Goal: Find specific page/section: Find specific page/section

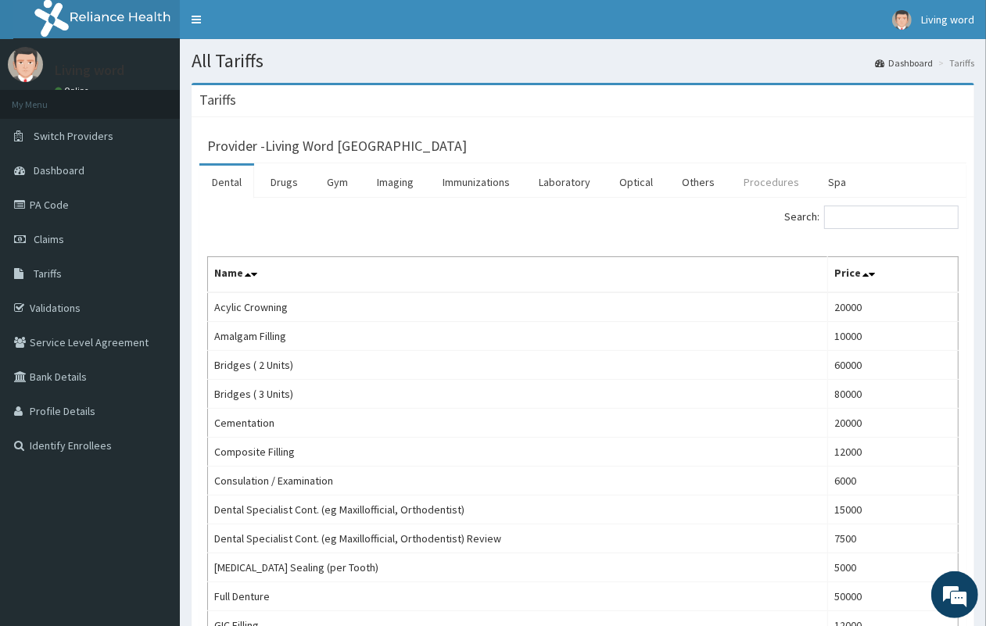
click at [762, 184] on link "Procedures" at bounding box center [771, 182] width 81 height 33
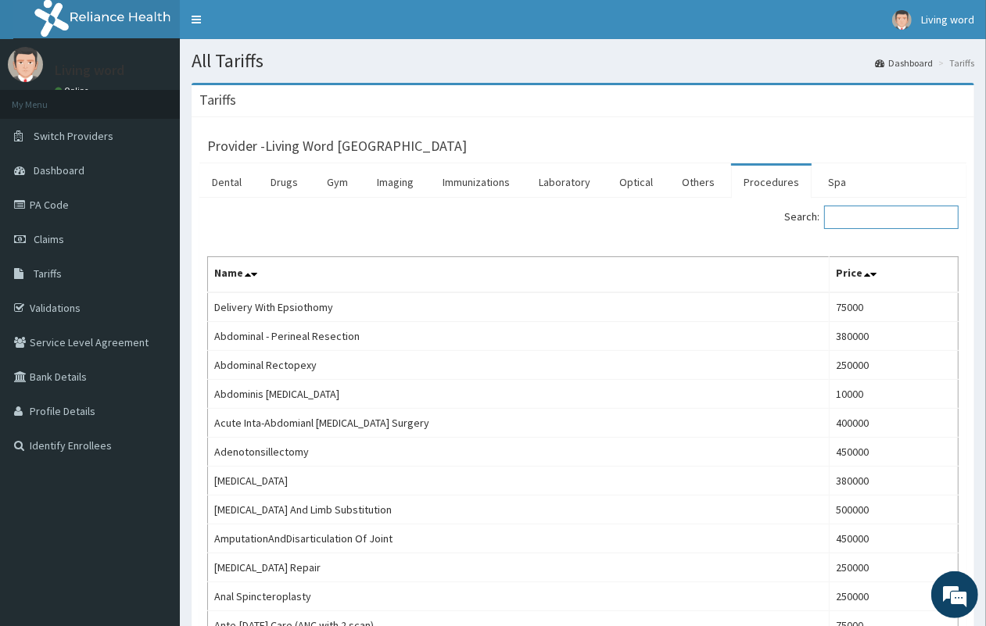
click at [865, 209] on input "Search:" at bounding box center [891, 217] width 134 height 23
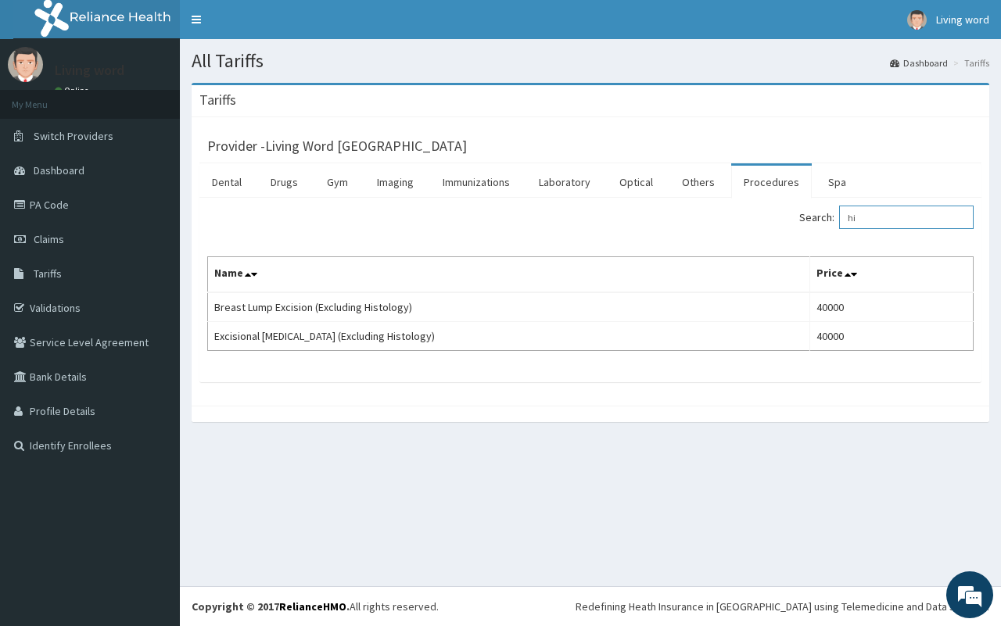
type input "h"
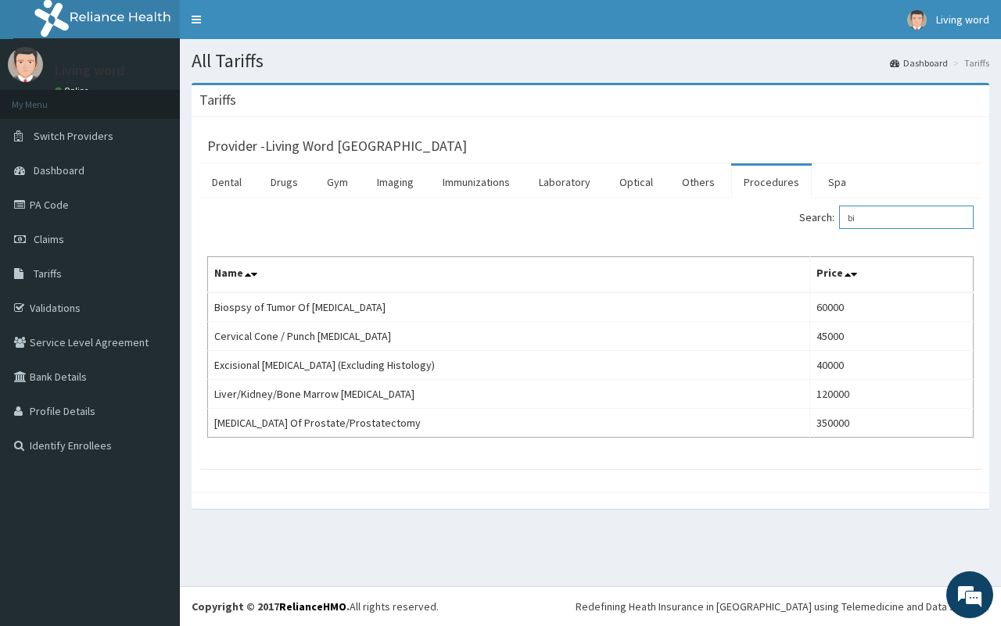
type input "b"
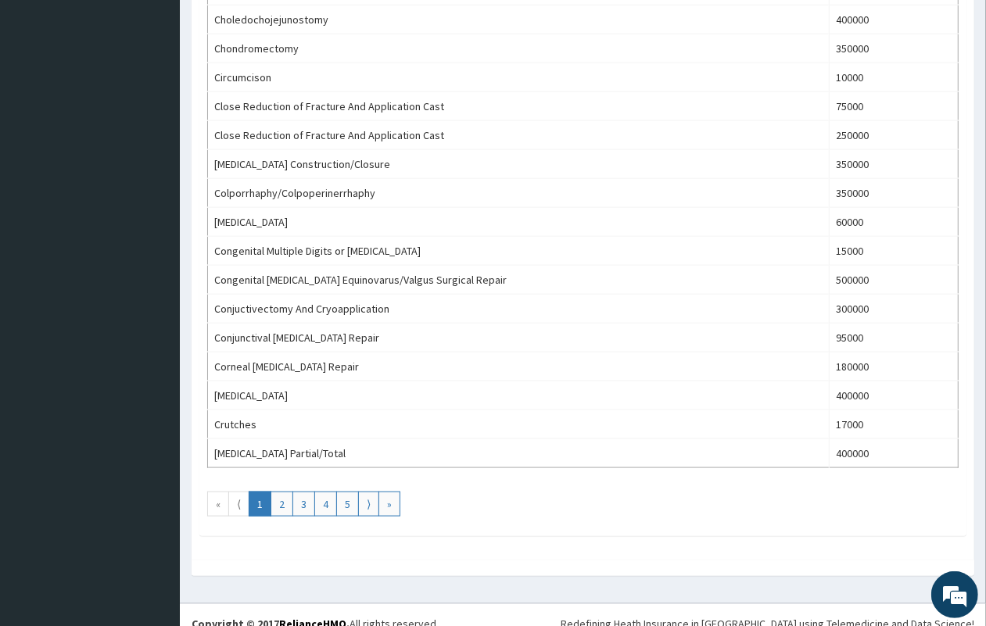
scroll to position [1298, 0]
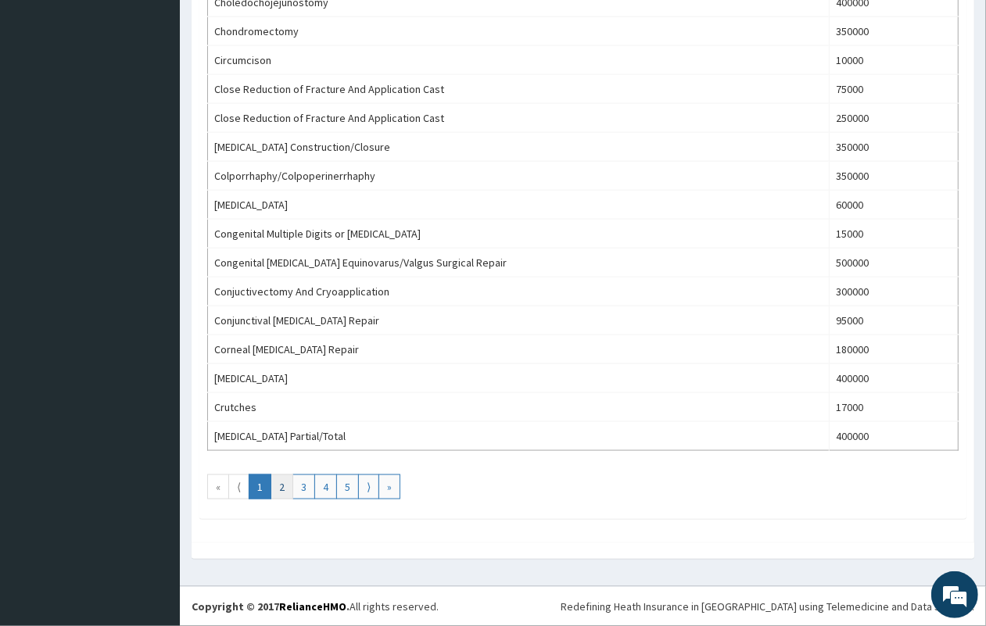
click at [284, 489] on link "2" at bounding box center [281, 486] width 23 height 25
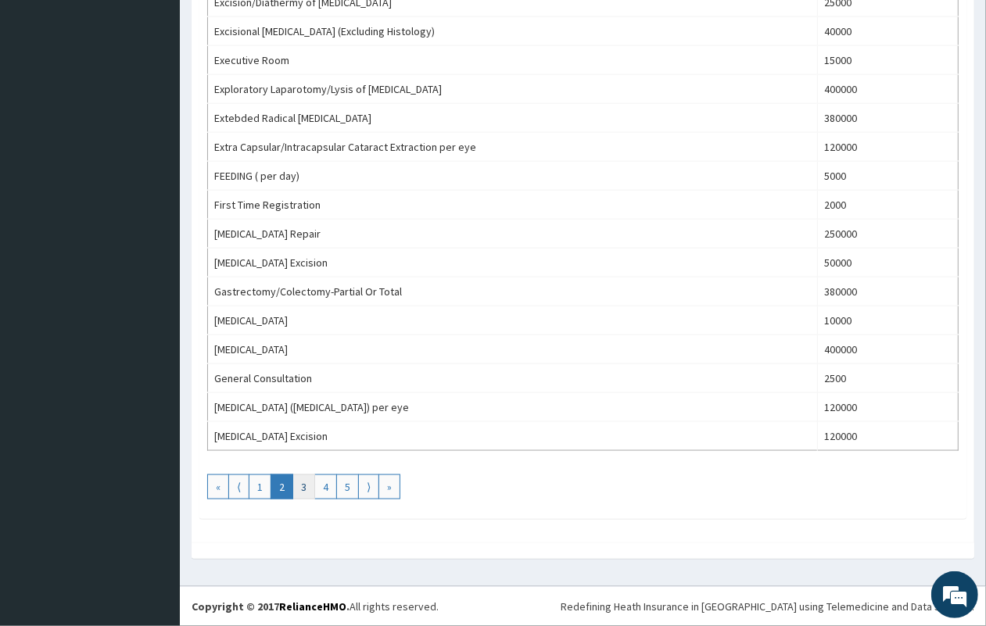
click at [309, 483] on link "3" at bounding box center [303, 486] width 23 height 25
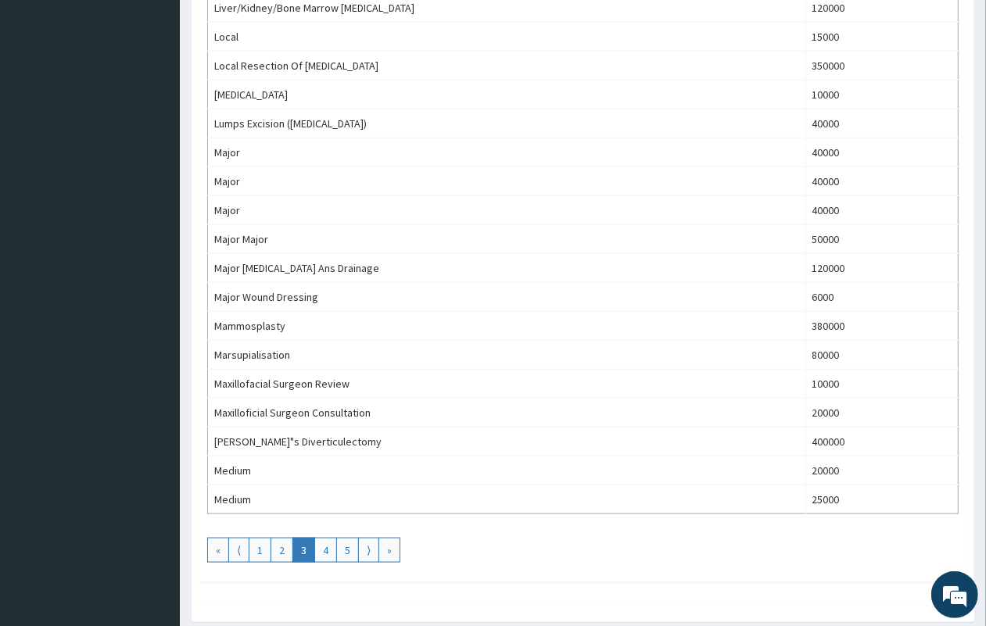
scroll to position [1270, 0]
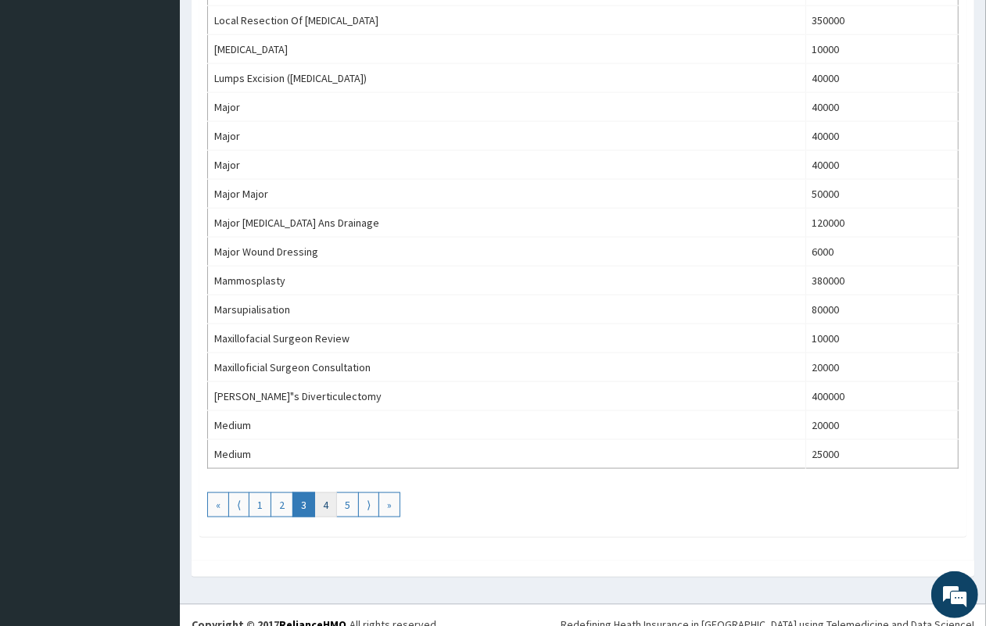
click at [330, 514] on link "4" at bounding box center [325, 504] width 23 height 25
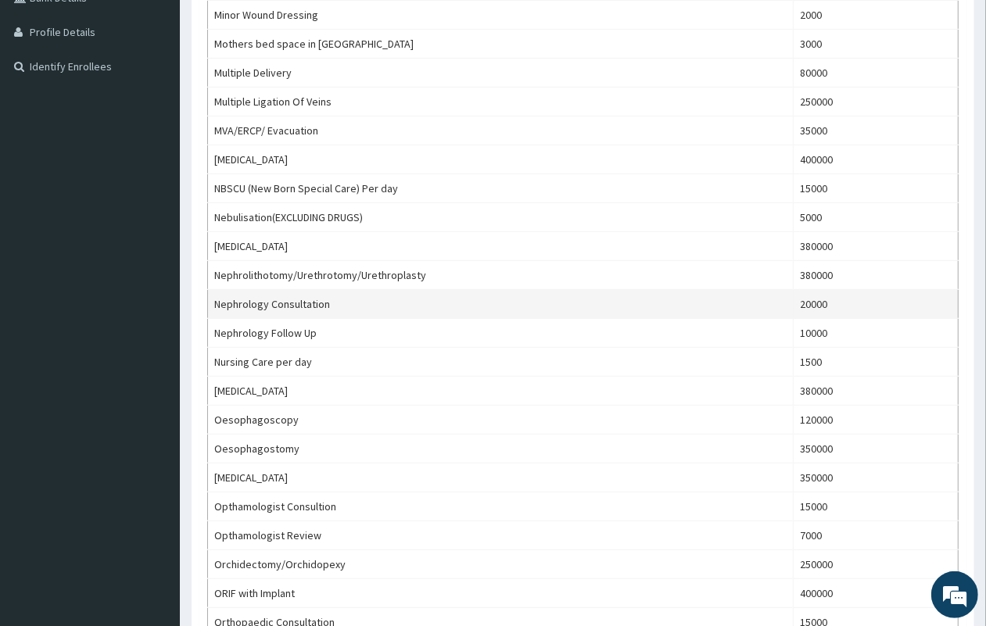
scroll to position [391, 0]
